Goal: Task Accomplishment & Management: Manage account settings

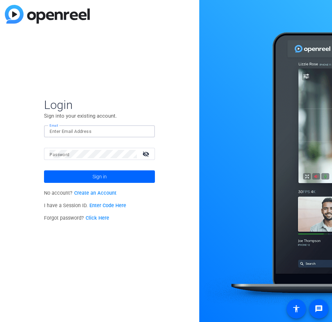
click at [79, 131] on input "Email" at bounding box center [100, 131] width 100 height 8
type input "[EMAIL_ADDRESS][DOMAIN_NAME]"
click at [44, 170] on button "Sign in" at bounding box center [99, 176] width 111 height 12
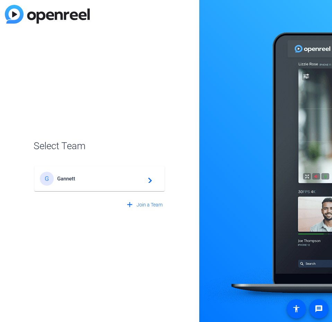
click at [84, 182] on div "[PERSON_NAME] navigate_next" at bounding box center [99, 179] width 119 height 14
click at [60, 148] on span "Select Team" at bounding box center [100, 146] width 132 height 15
click at [151, 180] on mat-icon "navigate_next" at bounding box center [148, 178] width 8 height 8
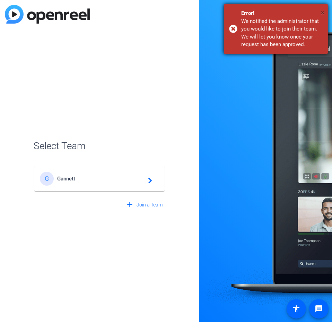
click at [321, 12] on span "×" at bounding box center [323, 12] width 4 height 8
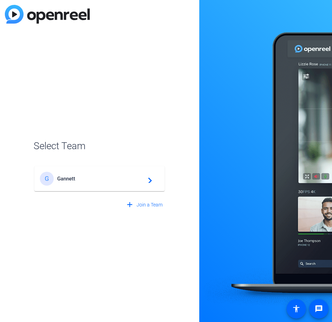
click at [116, 259] on div "Select Team G Gannett navigate_next add Join a Team" at bounding box center [99, 161] width 199 height 322
click at [129, 206] on mat-icon "add" at bounding box center [129, 204] width 9 height 9
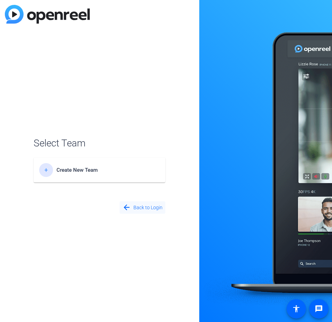
click at [128, 209] on mat-icon "arrow_back" at bounding box center [126, 207] width 9 height 9
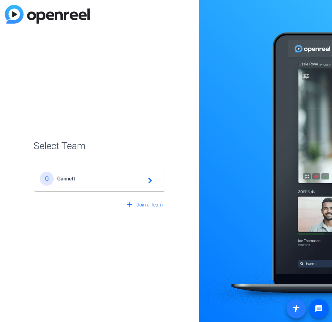
click at [298, 306] on mat-icon "accessibility" at bounding box center [296, 308] width 8 height 8
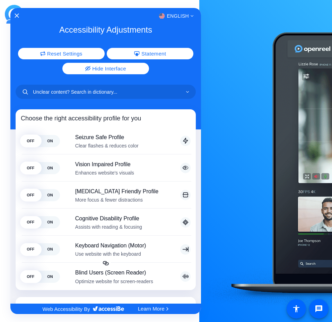
click at [14, 17] on div "English" at bounding box center [105, 15] width 191 height 9
click at [17, 16] on icon "Close Accessibility Interface" at bounding box center [17, 15] width 5 height 5
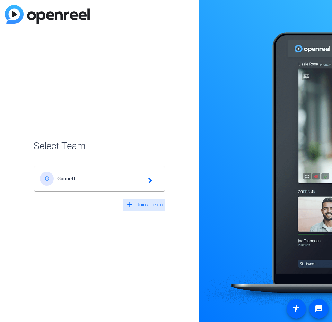
click at [145, 209] on span at bounding box center [144, 205] width 43 height 17
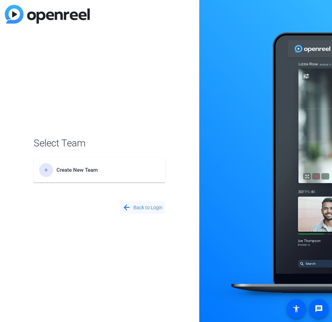
click at [135, 204] on span "Back to Login" at bounding box center [147, 207] width 29 height 7
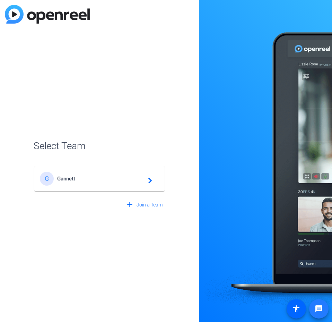
click at [316, 307] on mat-icon "message" at bounding box center [319, 308] width 8 height 8
click at [46, 18] on img at bounding box center [47, 14] width 85 height 19
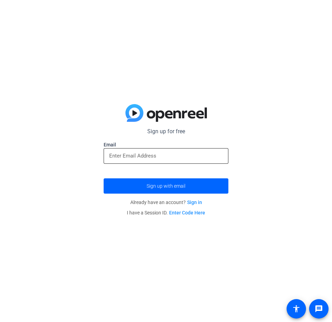
click at [162, 156] on input "email" at bounding box center [166, 155] width 114 height 8
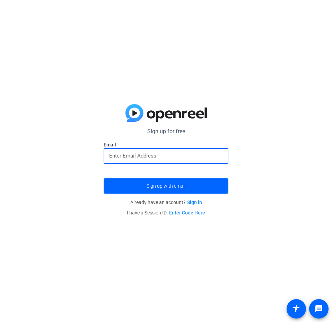
click at [86, 131] on div "Sign up for free Email Sign up with email Already have an account? Sign in I ha…" at bounding box center [166, 161] width 332 height 322
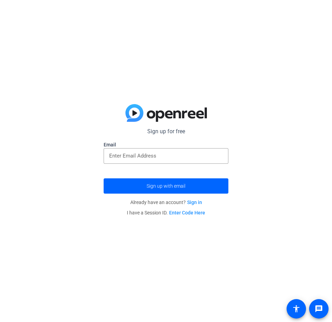
click at [194, 200] on link "Sign in" at bounding box center [194, 202] width 15 height 6
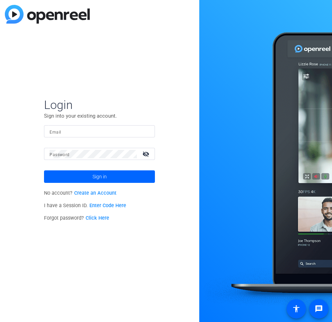
click at [116, 136] on div at bounding box center [100, 131] width 100 height 12
click at [103, 130] on input "Email" at bounding box center [100, 131] width 100 height 8
type input "dkramer@gatehouselive.com"
click at [91, 177] on span at bounding box center [99, 176] width 111 height 17
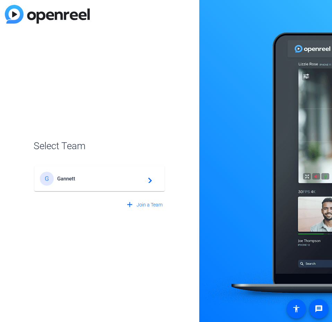
click at [79, 183] on div "[PERSON_NAME] navigate_next" at bounding box center [99, 179] width 119 height 14
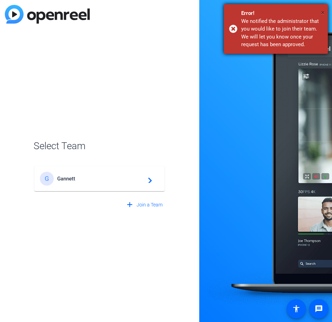
click at [323, 12] on span "×" at bounding box center [323, 12] width 4 height 8
